Goal: Task Accomplishment & Management: Use online tool/utility

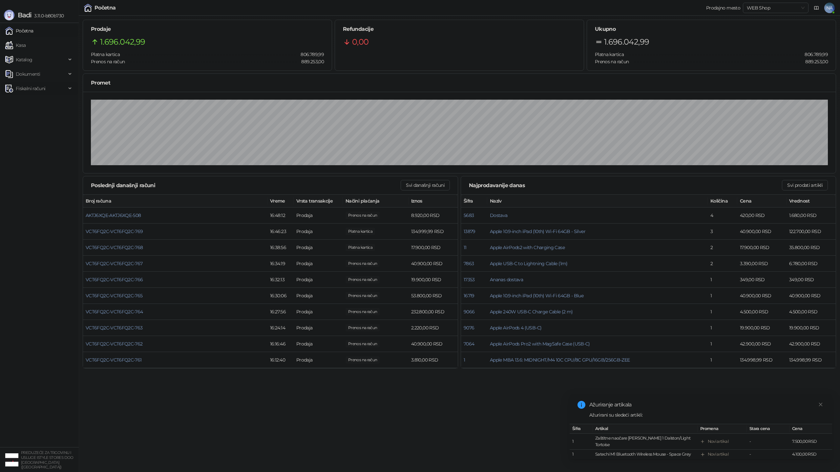
click at [32, 90] on span "Fiskalni računi" at bounding box center [31, 88] width 30 height 13
click at [35, 103] on link "Izdati računi" at bounding box center [26, 102] width 36 height 13
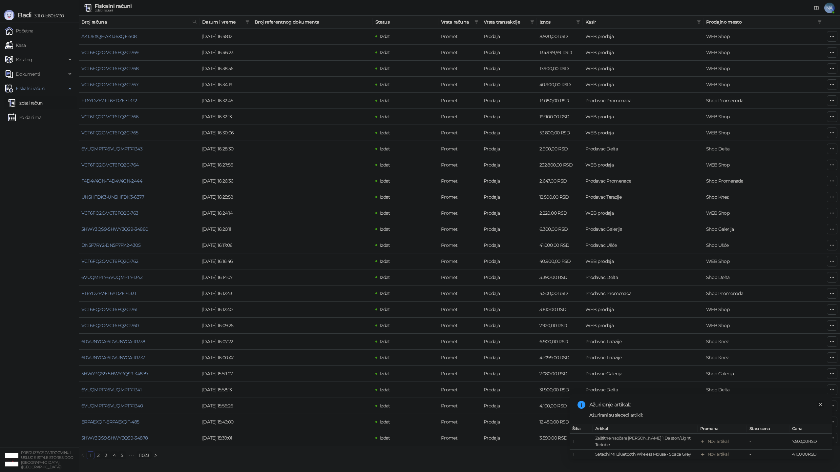
click at [821, 406] on icon "close" at bounding box center [821, 405] width 4 height 4
click at [30, 102] on link "Izdati računi" at bounding box center [26, 102] width 36 height 13
click at [34, 120] on link "Po danima" at bounding box center [24, 117] width 33 height 13
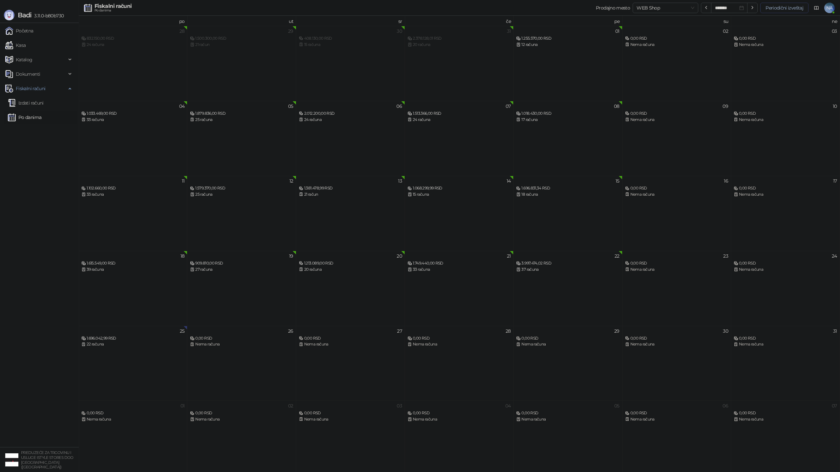
click at [779, 10] on button "Periodični izveštaj" at bounding box center [784, 8] width 48 height 10
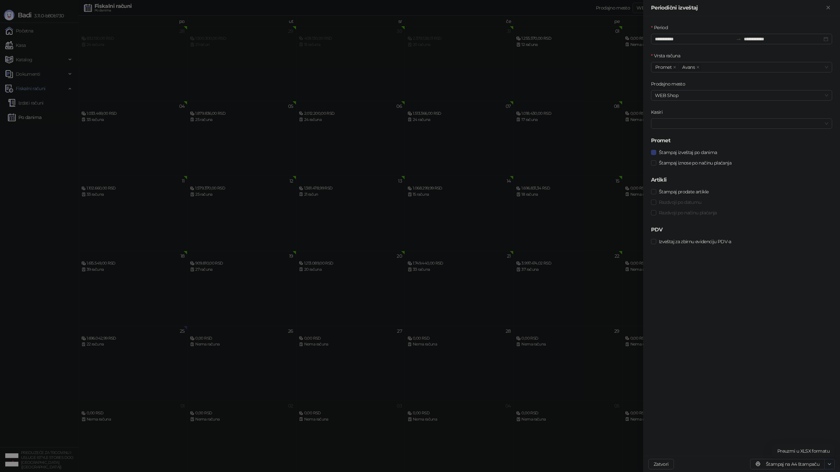
click at [829, 465] on icon "button" at bounding box center [829, 464] width 5 height 5
click at [794, 464] on button "Štampaj na A4 štampaču" at bounding box center [787, 464] width 74 height 10
